Goal: Task Accomplishment & Management: Manage account settings

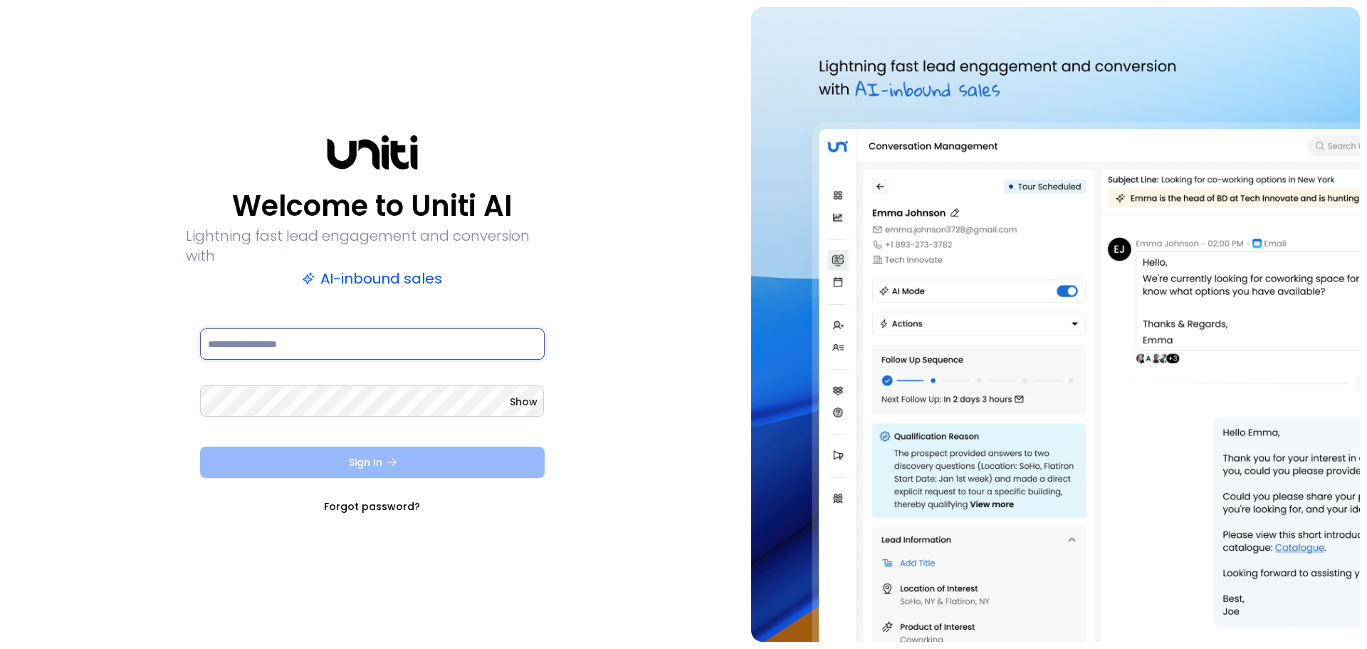
type input "**********"
click at [344, 454] on button "Sign In" at bounding box center [372, 461] width 345 height 31
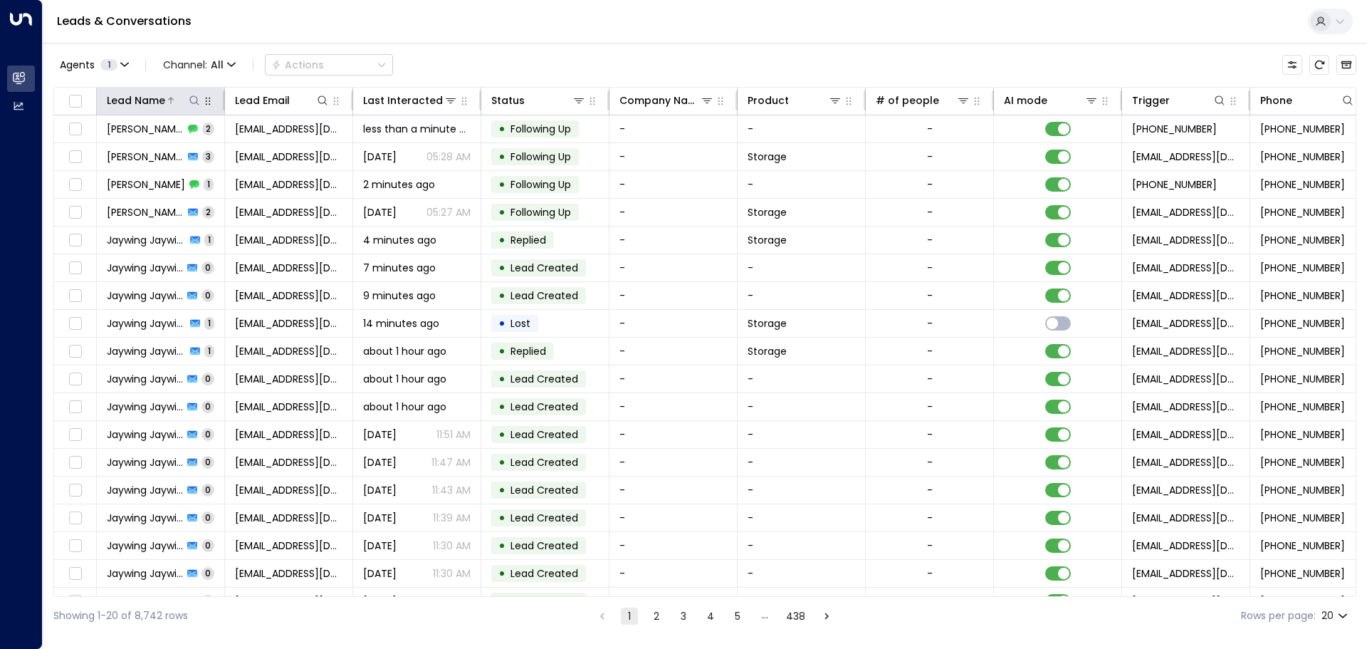
click at [201, 95] on button at bounding box center [194, 100] width 14 height 14
click at [130, 153] on input "text" at bounding box center [194, 152] width 197 height 26
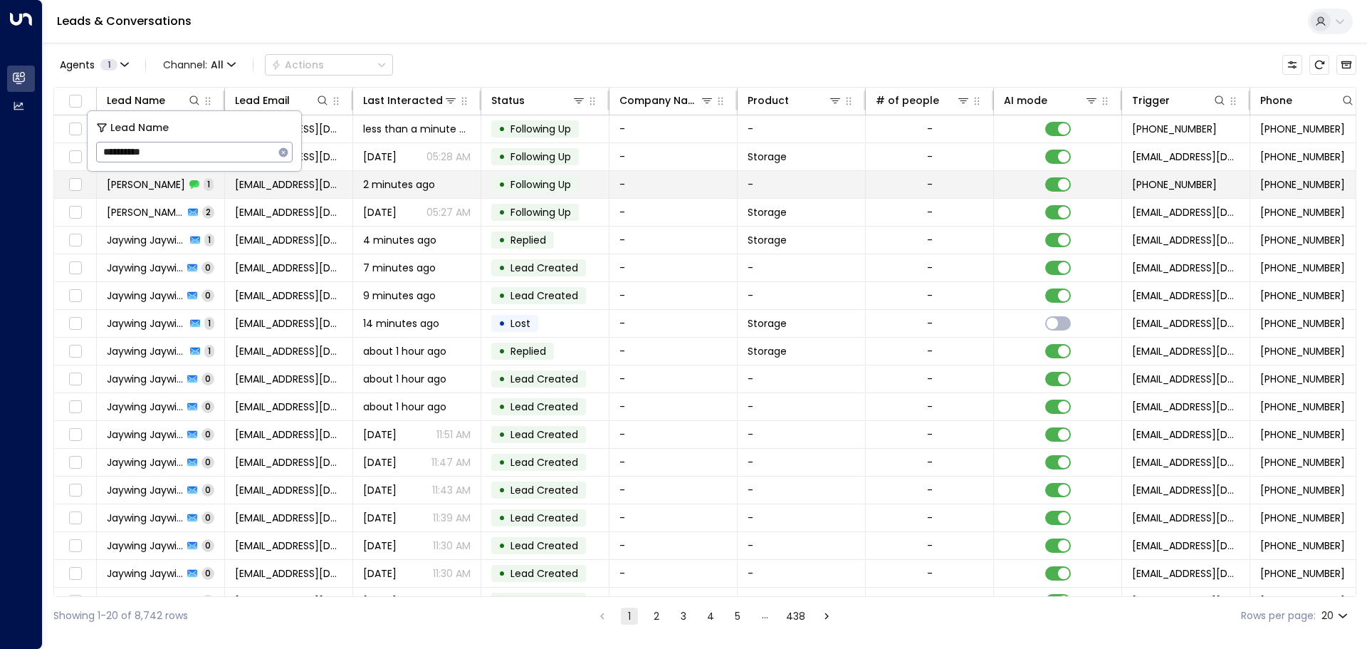
type input "**********"
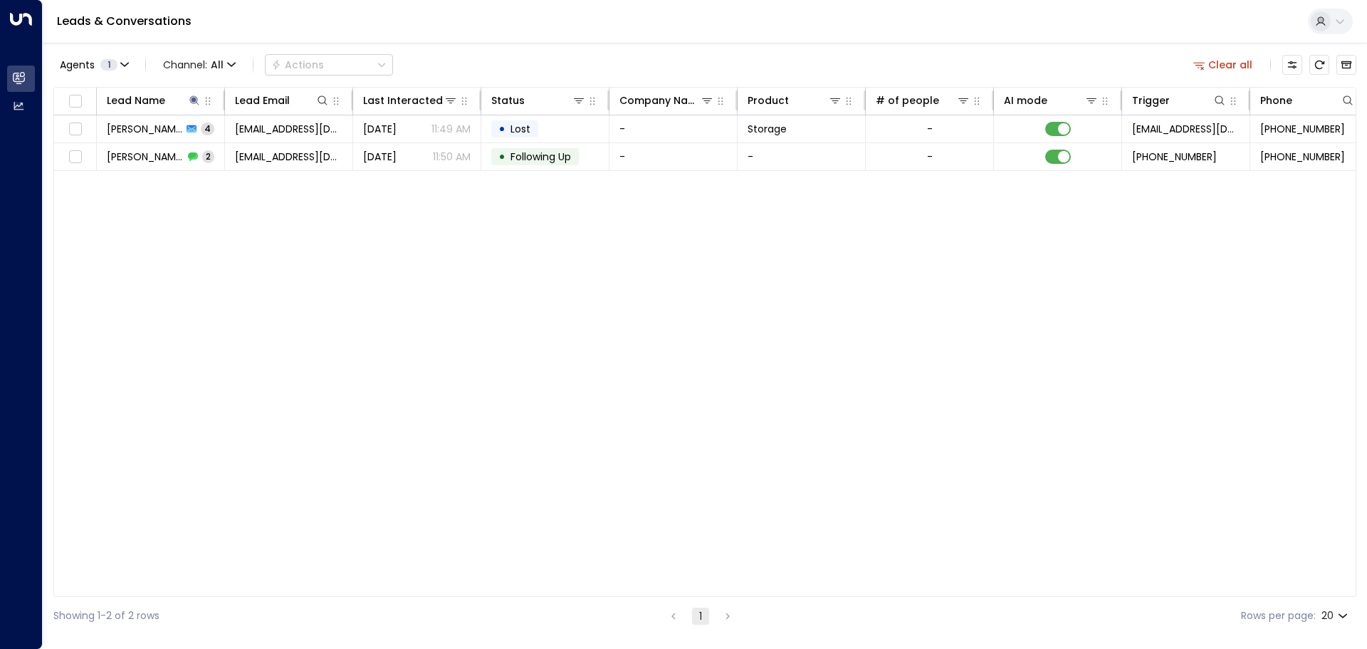
click at [387, 192] on div "Lead Name Lead Email Last Interacted Status Company Name Product # of people AI…" at bounding box center [704, 342] width 1303 height 510
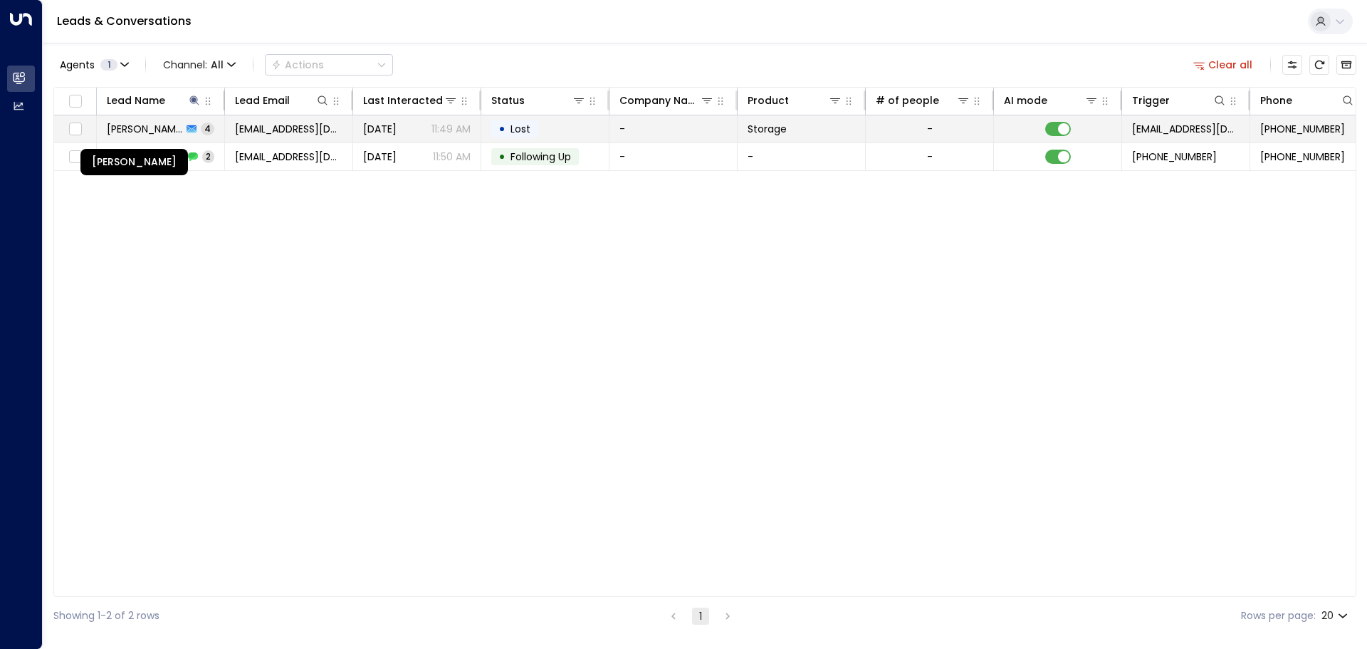
click at [145, 130] on span "[PERSON_NAME]" at bounding box center [144, 129] width 75 height 14
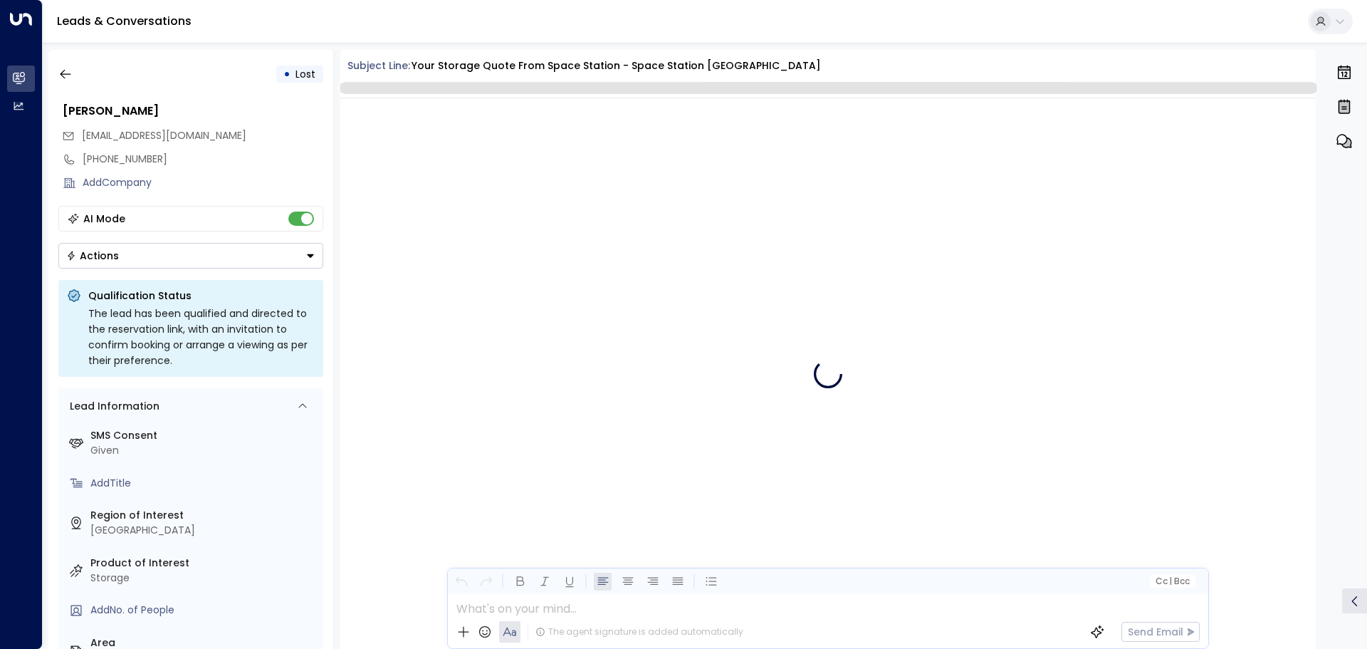
scroll to position [2105, 0]
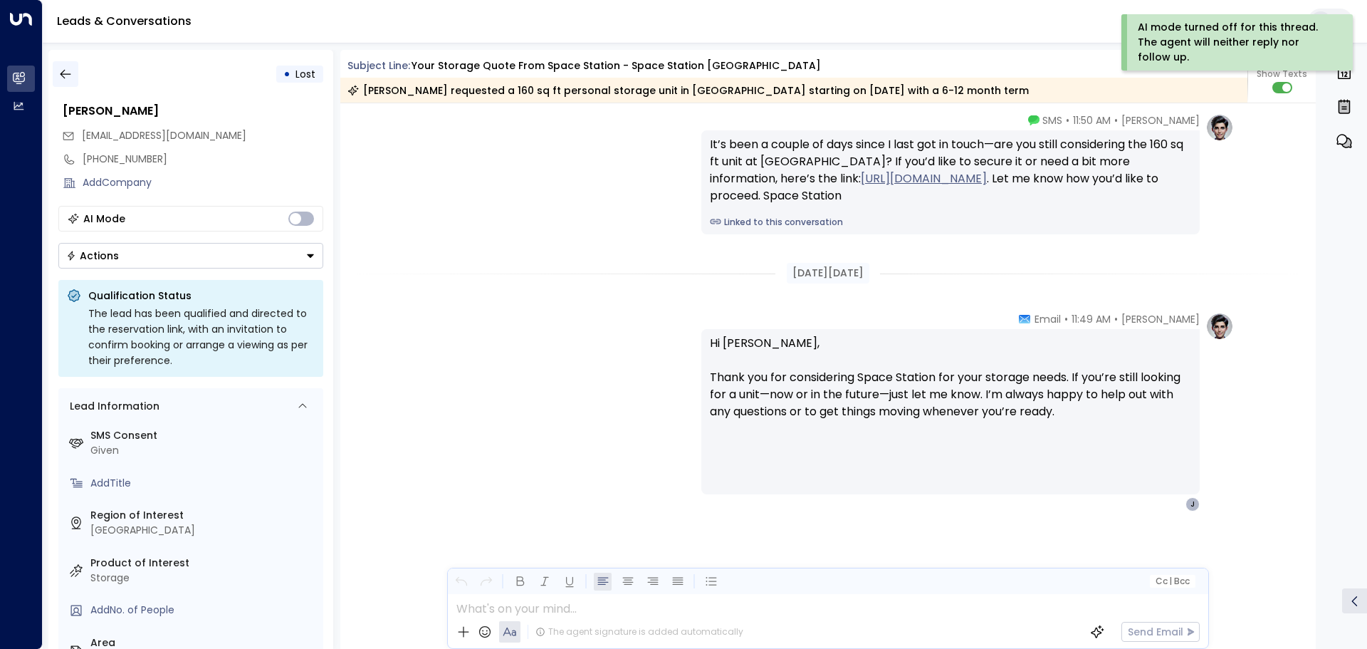
click at [72, 74] on icon "button" at bounding box center [65, 74] width 14 height 14
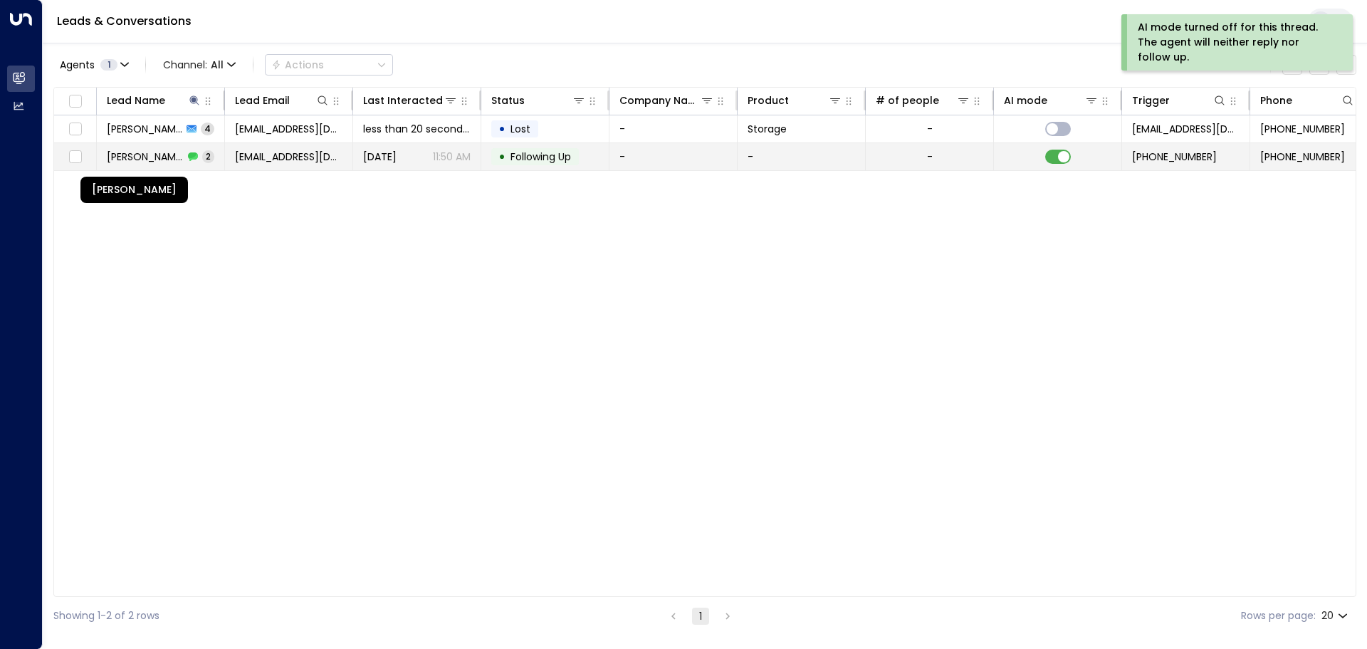
click at [142, 156] on span "[PERSON_NAME]" at bounding box center [145, 157] width 77 height 14
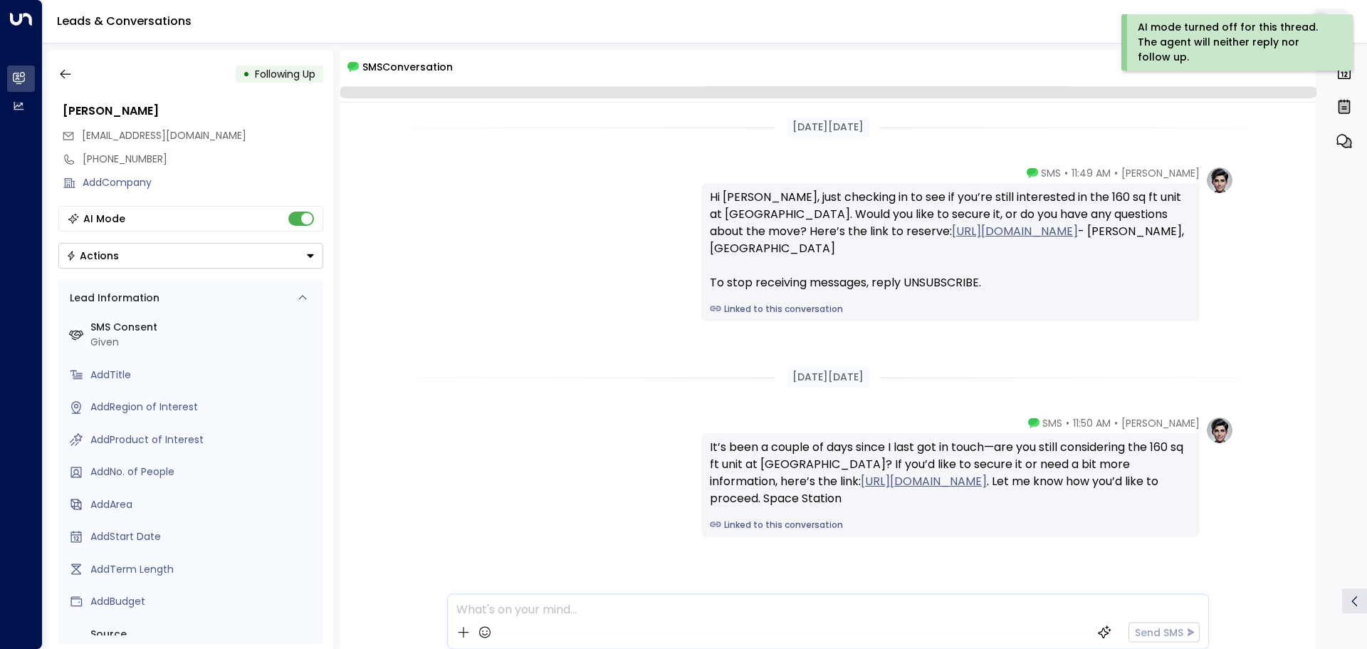
scroll to position [31, 0]
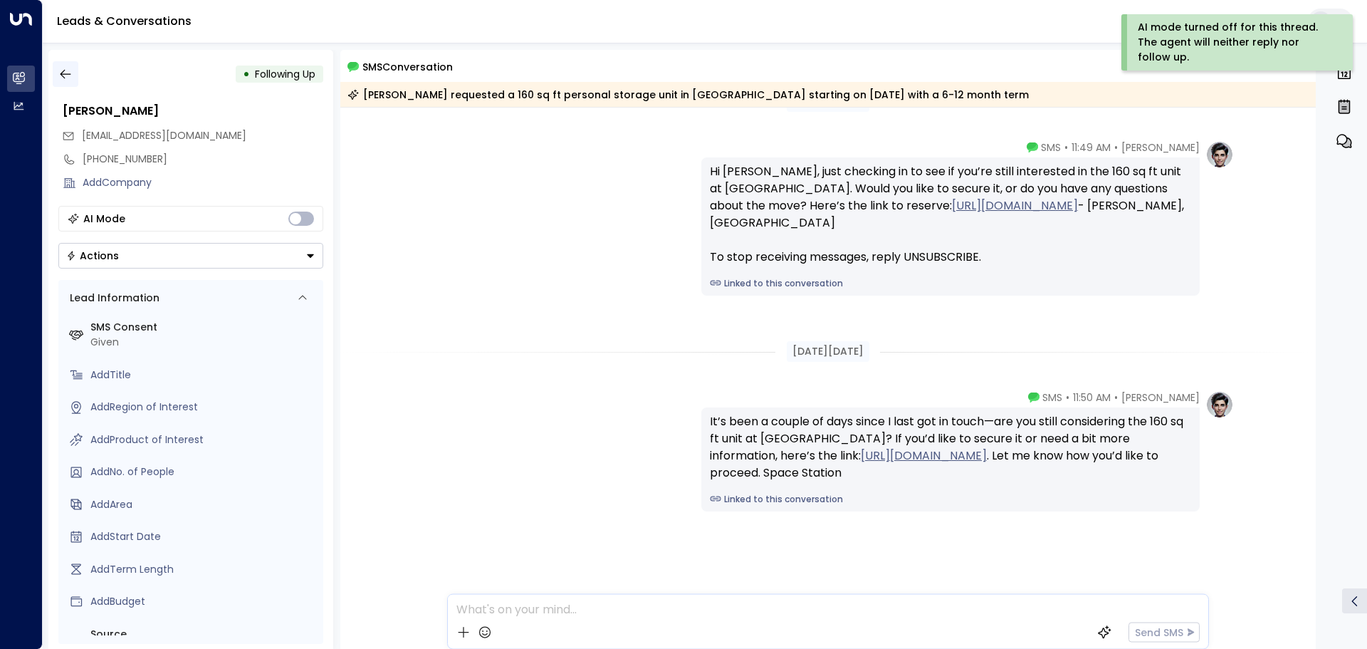
click at [74, 78] on button "button" at bounding box center [66, 74] width 26 height 26
